Goal: Browse casually

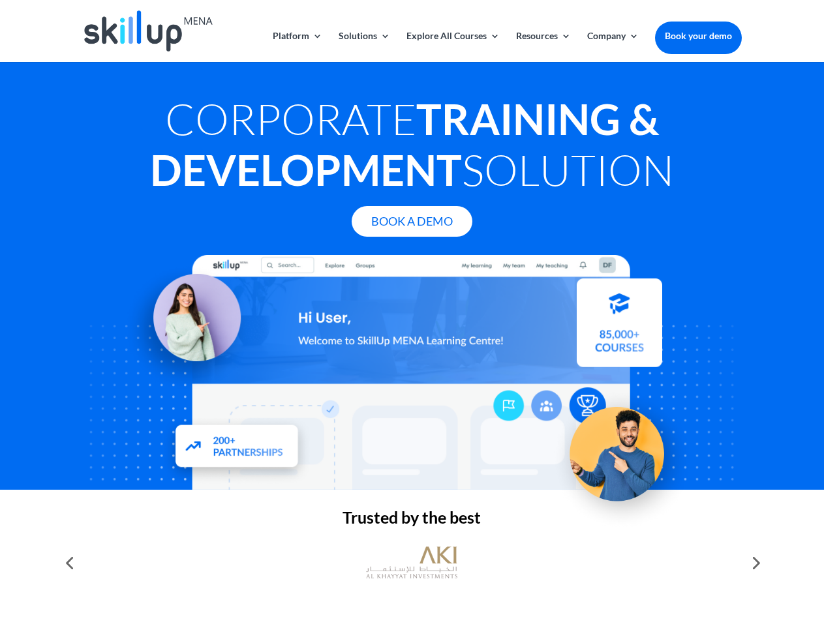
click at [412, 313] on div at bounding box center [411, 372] width 659 height 235
click at [363, 46] on link "Solutions" at bounding box center [365, 46] width 52 height 31
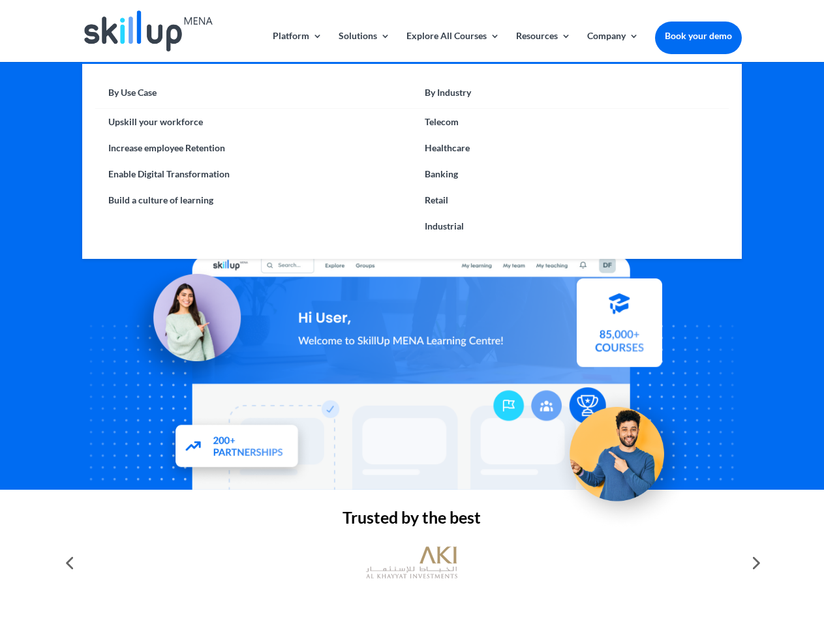
click at [452, 46] on link "Explore All Courses" at bounding box center [452, 46] width 93 height 31
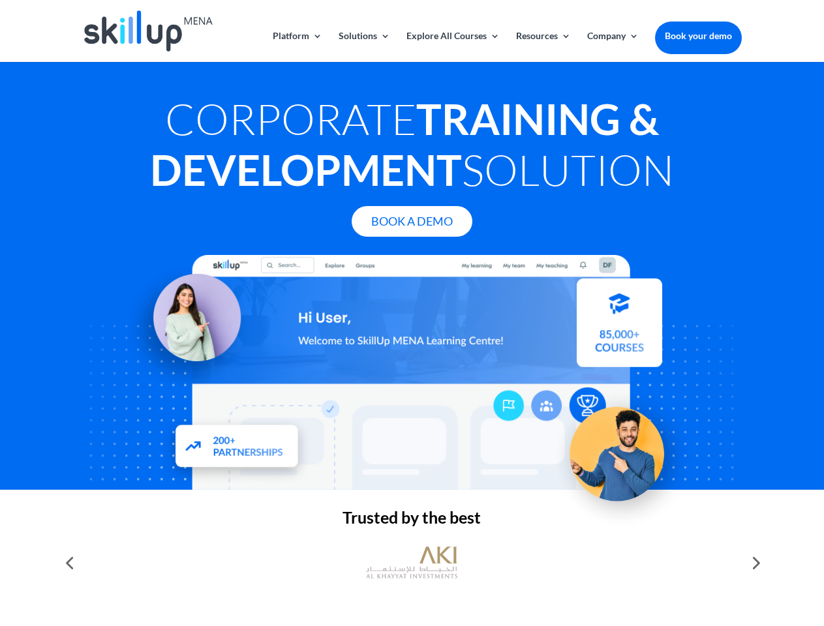
click at [542, 46] on link "Resources" at bounding box center [543, 46] width 55 height 31
click at [613, 46] on link "Company" at bounding box center [613, 46] width 52 height 31
click at [412, 563] on img at bounding box center [411, 563] width 91 height 46
